Goal: Information Seeking & Learning: Learn about a topic

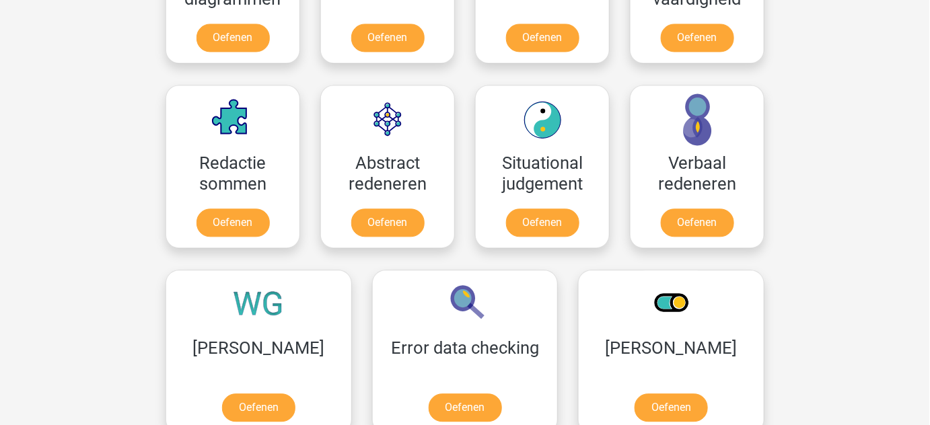
scroll to position [1075, 0]
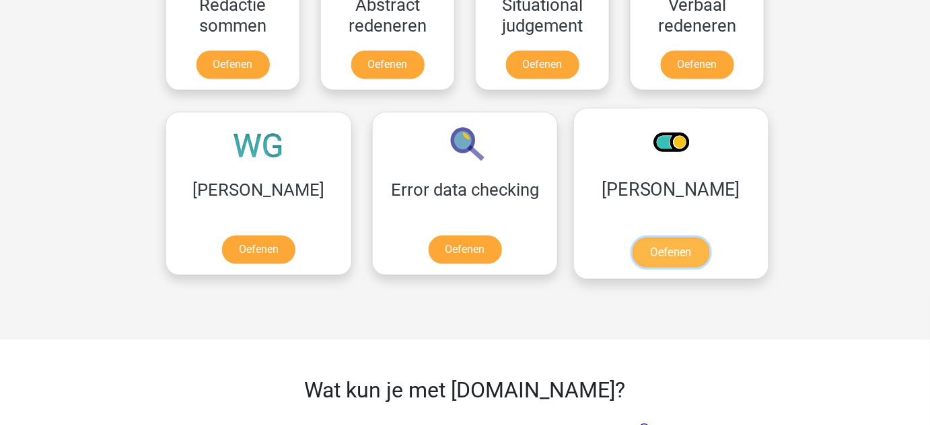
click at [633, 261] on link "Oefenen" at bounding box center [671, 253] width 77 height 30
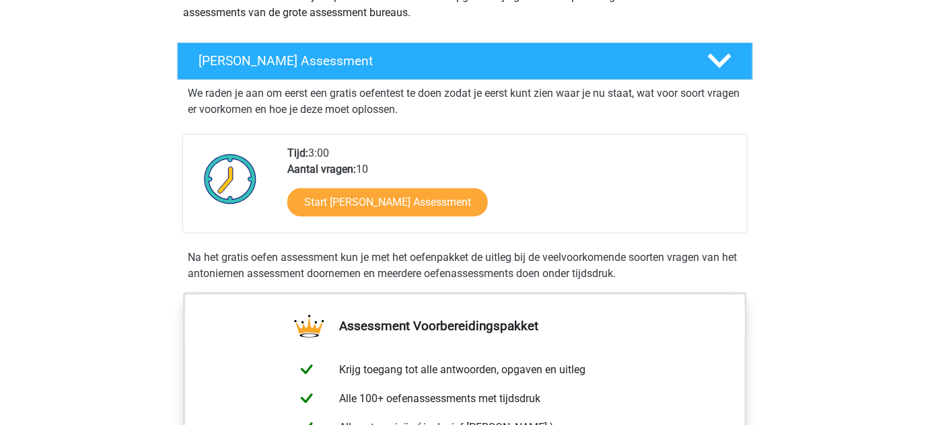
scroll to position [189, 0]
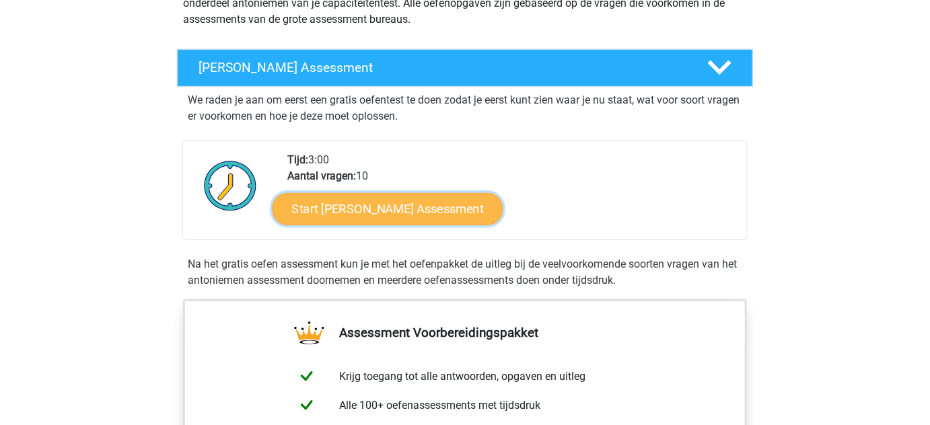
click at [446, 196] on link "Start [PERSON_NAME] Assessment" at bounding box center [388, 208] width 231 height 32
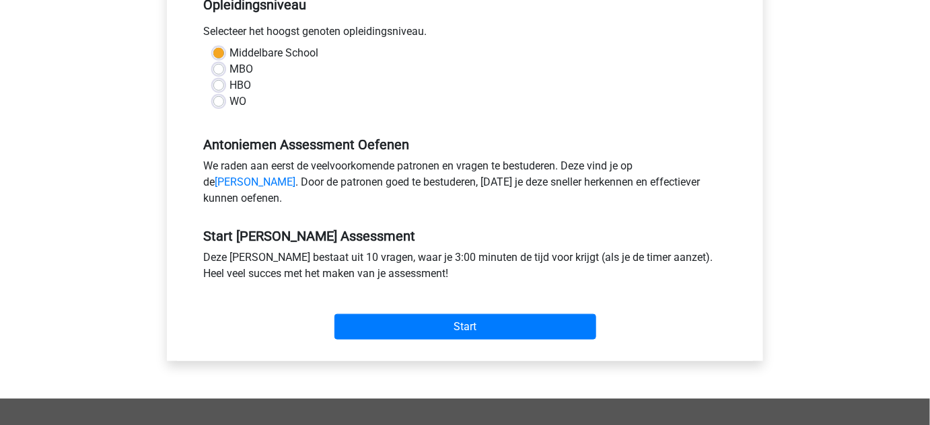
scroll to position [308, 0]
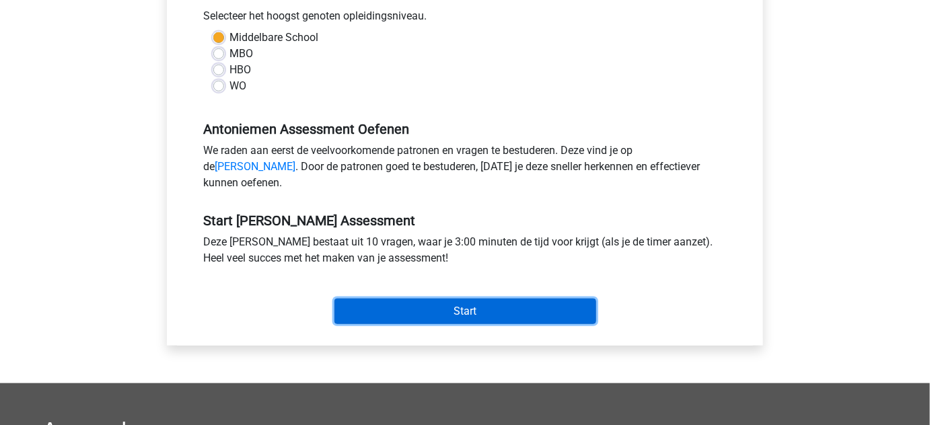
click at [559, 324] on input "Start" at bounding box center [466, 312] width 262 height 26
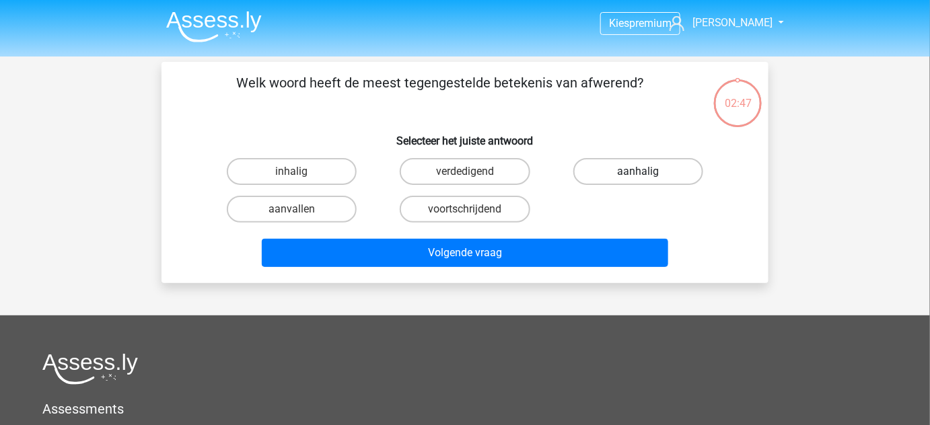
click at [631, 179] on label "aanhalig" at bounding box center [638, 171] width 130 height 27
click at [638, 179] on input "aanhalig" at bounding box center [642, 176] width 9 height 9
radio input "true"
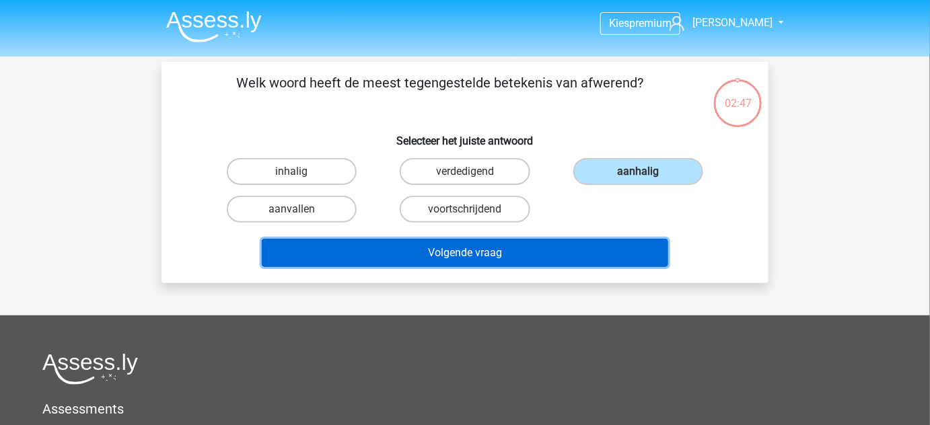
click at [623, 245] on button "Volgende vraag" at bounding box center [465, 253] width 407 height 28
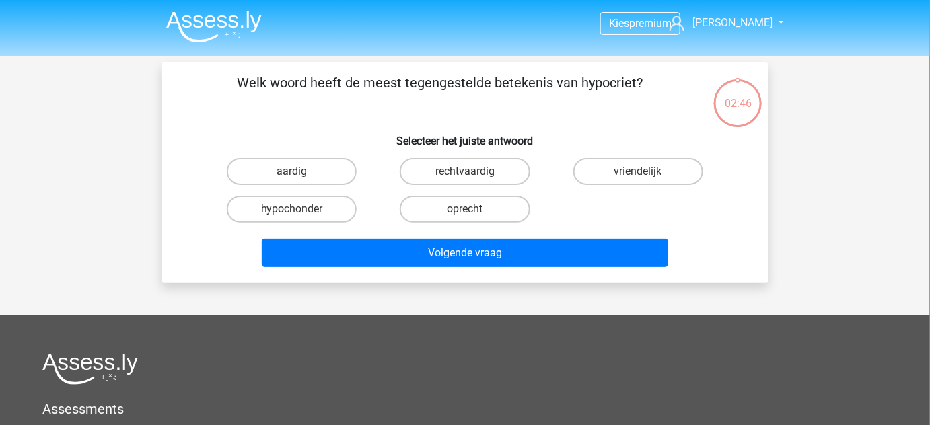
scroll to position [62, 0]
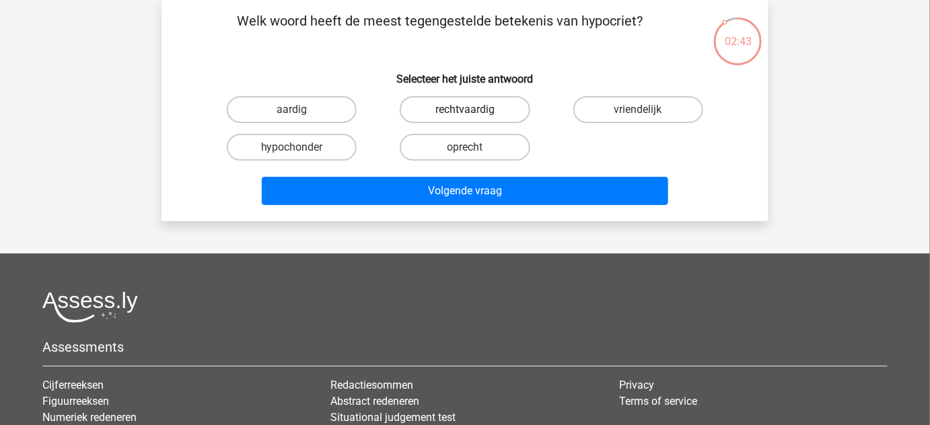
click at [480, 108] on label "rechtvaardig" at bounding box center [465, 109] width 130 height 27
click at [474, 110] on input "rechtvaardig" at bounding box center [469, 114] width 9 height 9
radio input "true"
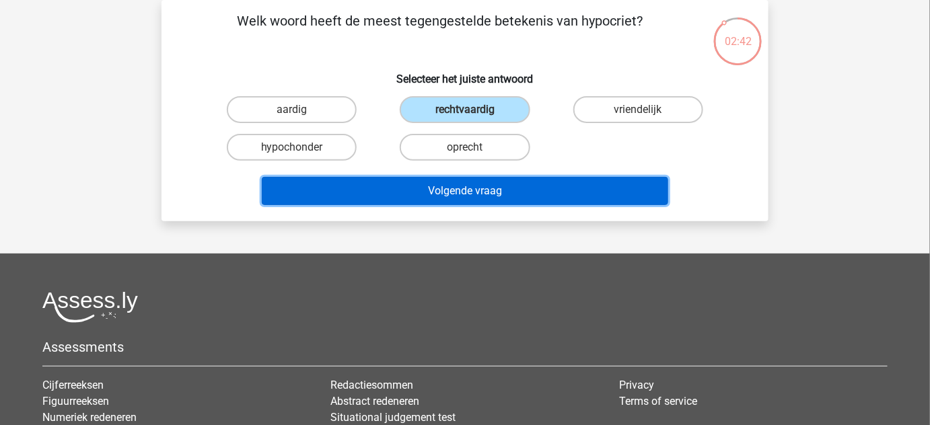
click at [501, 197] on button "Volgende vraag" at bounding box center [465, 191] width 407 height 28
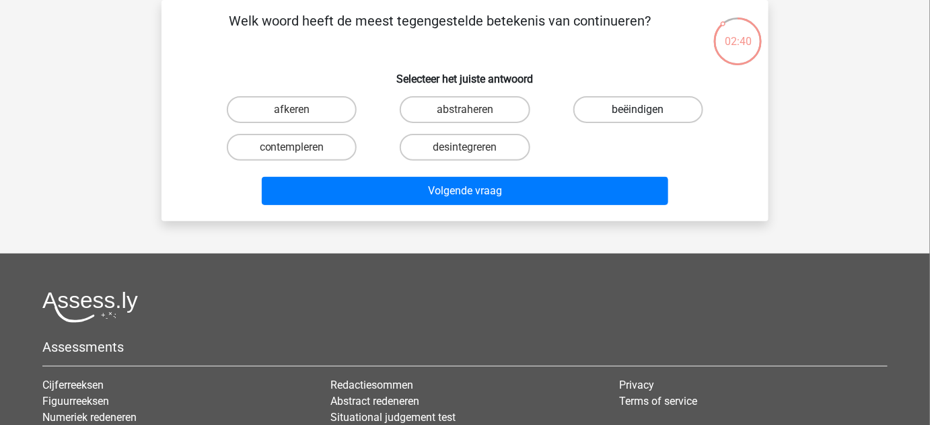
click at [608, 119] on label "beëindigen" at bounding box center [638, 109] width 130 height 27
click at [638, 118] on input "beëindigen" at bounding box center [642, 114] width 9 height 9
radio input "true"
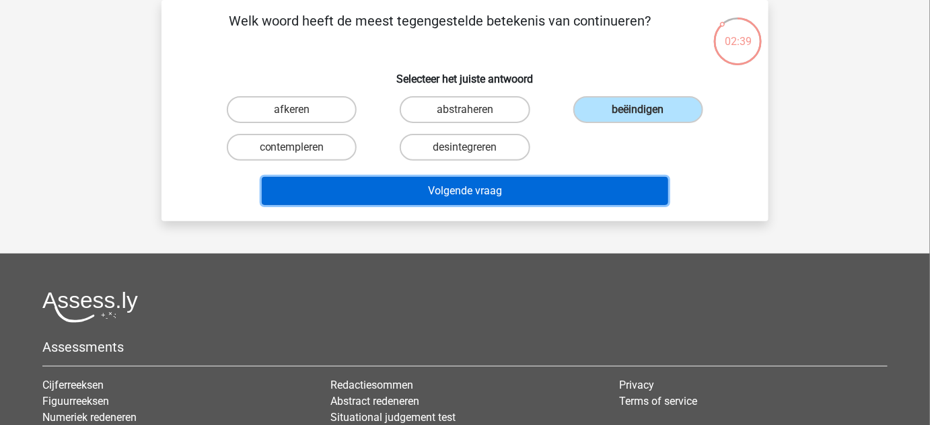
click at [605, 191] on button "Volgende vraag" at bounding box center [465, 191] width 407 height 28
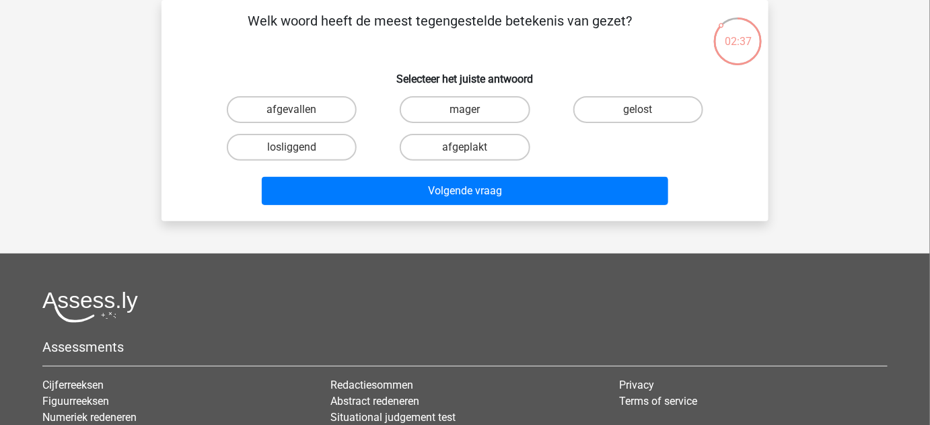
click at [373, 96] on div "mager" at bounding box center [292, 109] width 162 height 27
click at [477, 112] on label "mager" at bounding box center [465, 109] width 130 height 27
click at [474, 112] on input "mager" at bounding box center [469, 114] width 9 height 9
radio input "true"
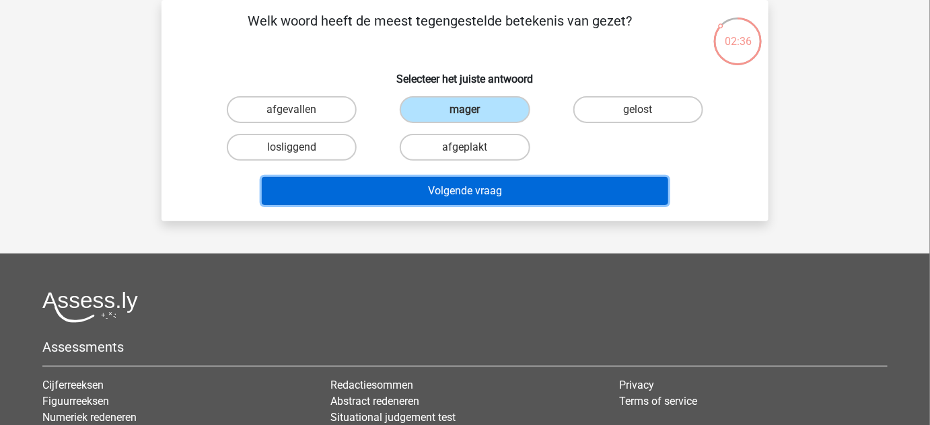
click at [524, 177] on button "Volgende vraag" at bounding box center [465, 191] width 407 height 28
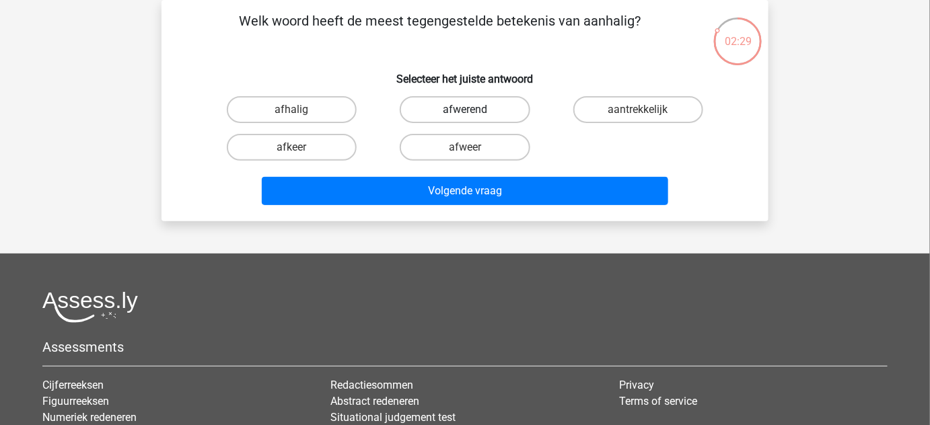
click at [492, 107] on label "afwerend" at bounding box center [465, 109] width 130 height 27
click at [474, 110] on input "afwerend" at bounding box center [469, 114] width 9 height 9
radio input "true"
click at [507, 262] on footer "Assessments Cijferreeksen Figuurreeksen Numeriek redeneren Abstracte matrices V…" at bounding box center [465, 431] width 930 height 355
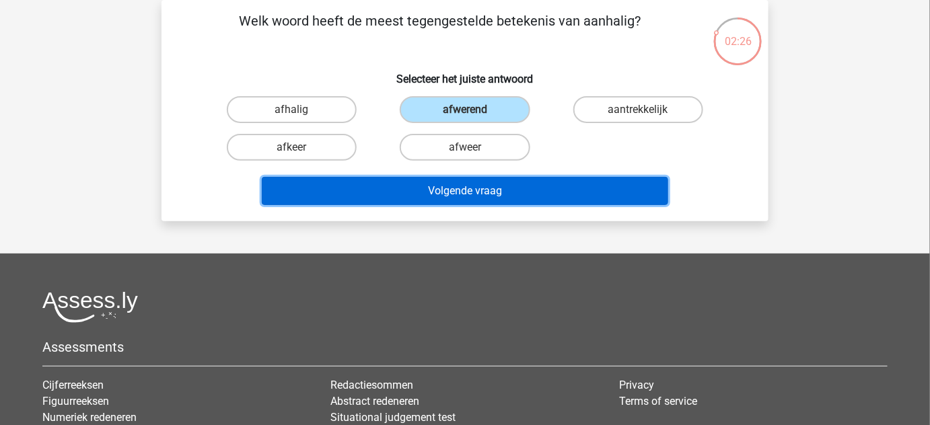
click at [524, 198] on button "Volgende vraag" at bounding box center [465, 191] width 407 height 28
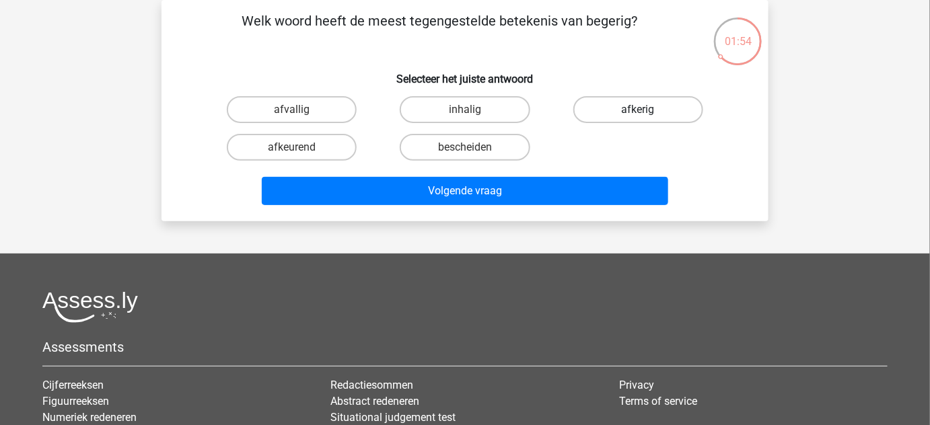
click at [652, 109] on label "afkerig" at bounding box center [638, 109] width 130 height 27
click at [647, 110] on input "afkerig" at bounding box center [642, 114] width 9 height 9
radio input "true"
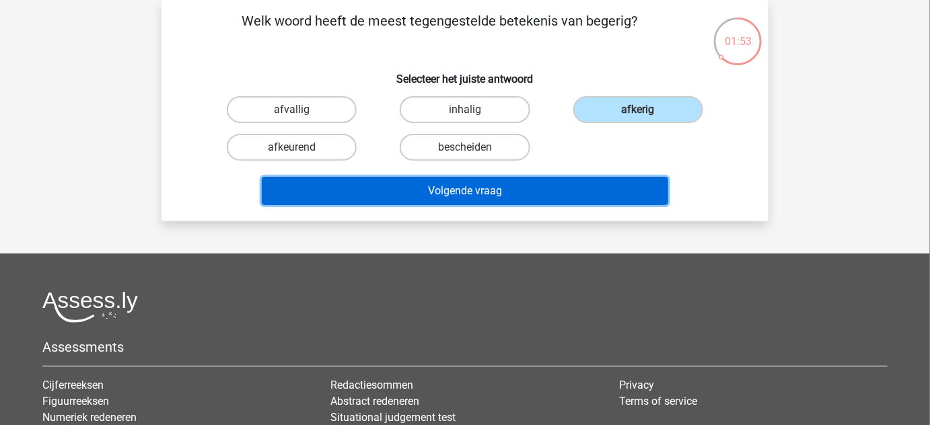
click at [623, 186] on button "Volgende vraag" at bounding box center [465, 191] width 407 height 28
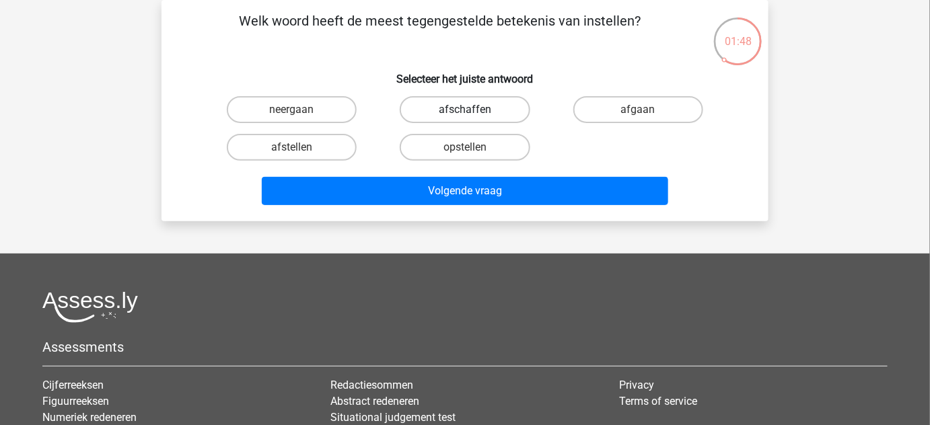
click at [421, 110] on label "afschaffen" at bounding box center [465, 109] width 130 height 27
click at [465, 110] on input "afschaffen" at bounding box center [469, 114] width 9 height 9
radio input "true"
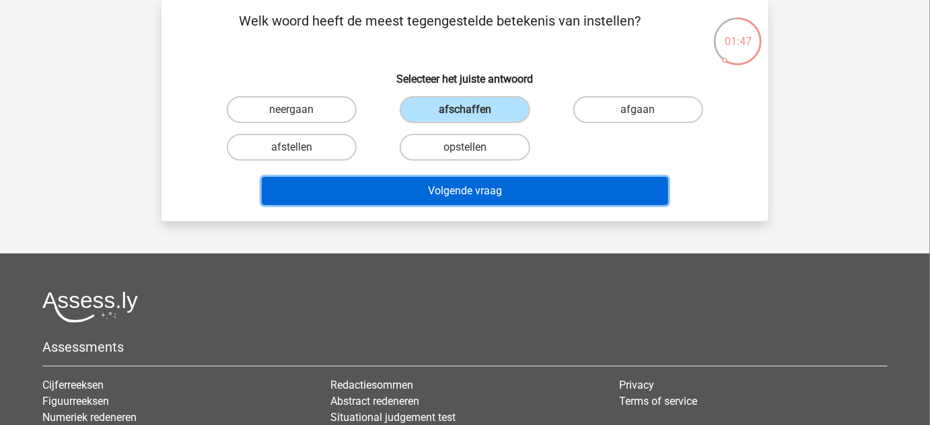
click at [487, 187] on button "Volgende vraag" at bounding box center [465, 191] width 407 height 28
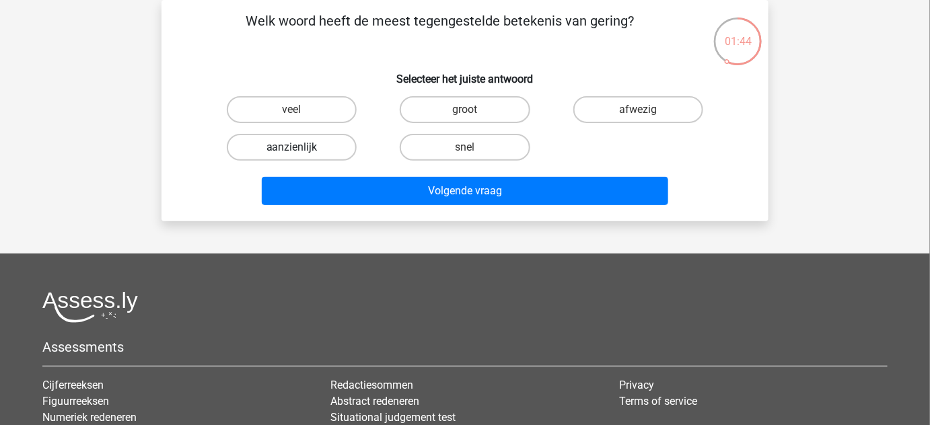
click at [349, 148] on label "aanzienlijk" at bounding box center [292, 147] width 130 height 27
click at [301, 148] on input "aanzienlijk" at bounding box center [296, 151] width 9 height 9
radio input "true"
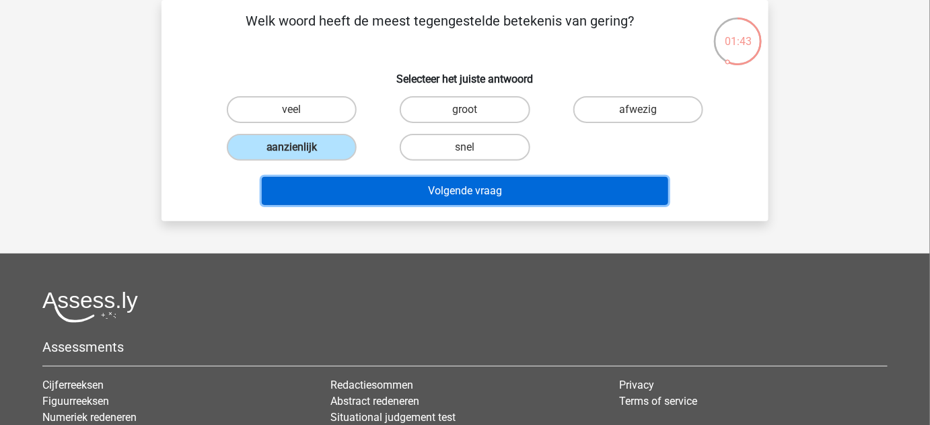
click at [425, 201] on button "Volgende vraag" at bounding box center [465, 191] width 407 height 28
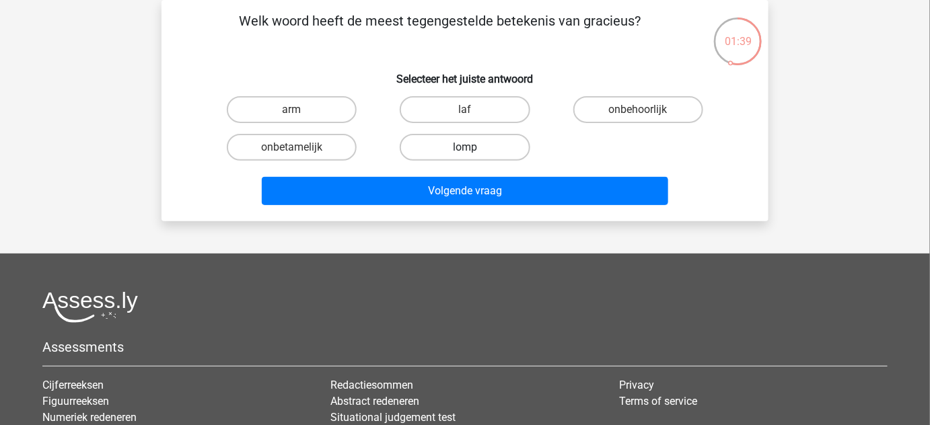
click at [457, 148] on label "lomp" at bounding box center [465, 147] width 130 height 27
click at [465, 148] on input "lomp" at bounding box center [469, 151] width 9 height 9
radio input "true"
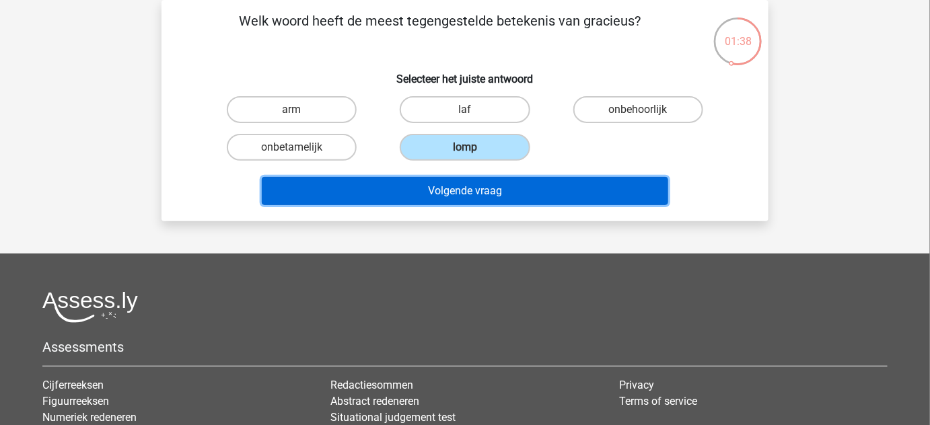
click at [506, 188] on button "Volgende vraag" at bounding box center [465, 191] width 407 height 28
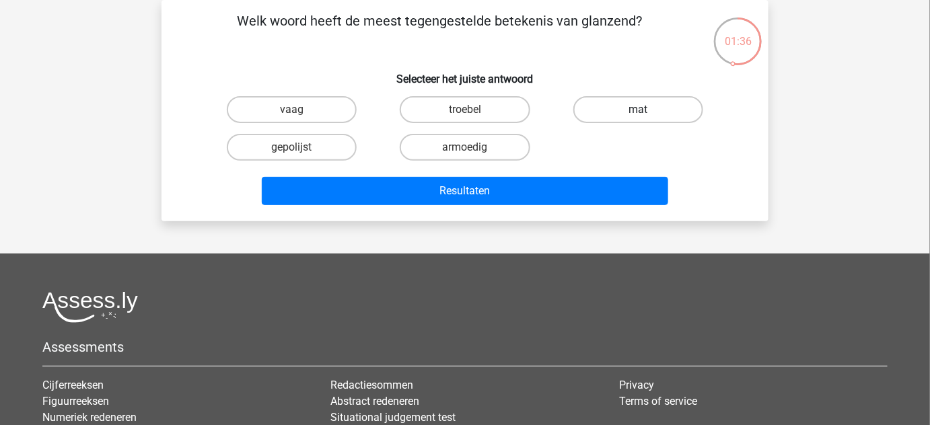
click at [635, 104] on label "mat" at bounding box center [638, 109] width 130 height 27
click at [638, 110] on input "mat" at bounding box center [642, 114] width 9 height 9
radio input "true"
click at [613, 173] on div "Resultaten" at bounding box center [465, 188] width 564 height 44
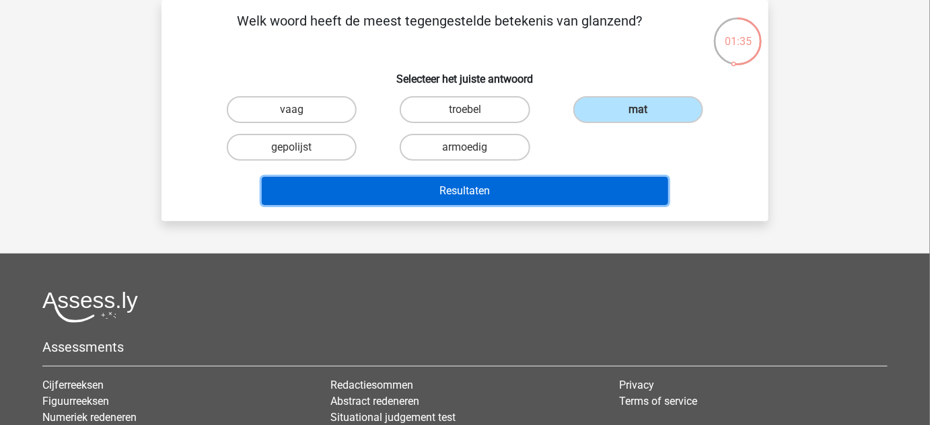
click at [612, 188] on button "Resultaten" at bounding box center [465, 191] width 407 height 28
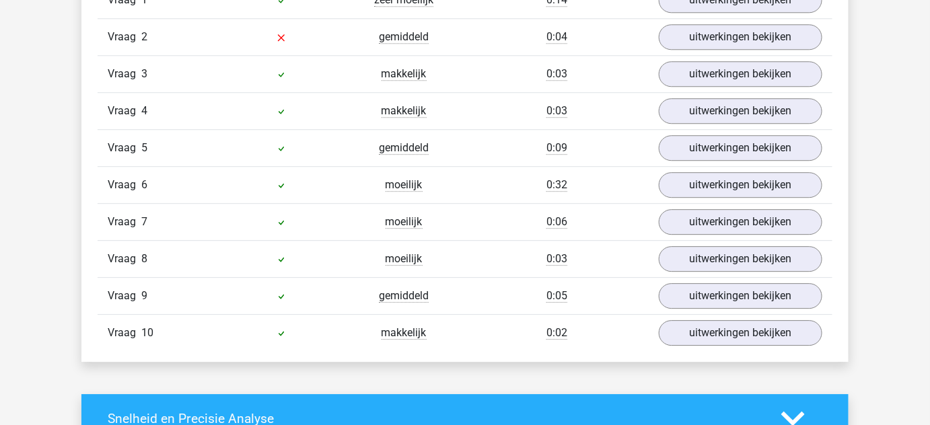
scroll to position [1107, 0]
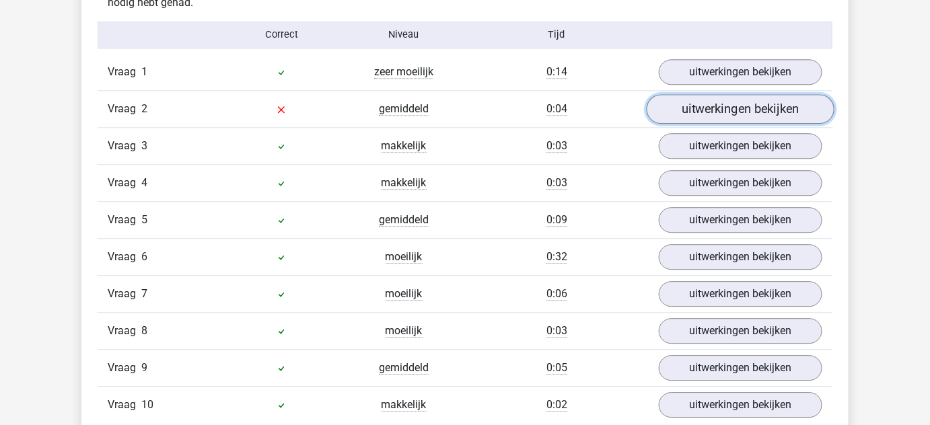
click at [766, 109] on link "uitwerkingen bekijken" at bounding box center [741, 109] width 188 height 30
